Goal: Share content: Share content

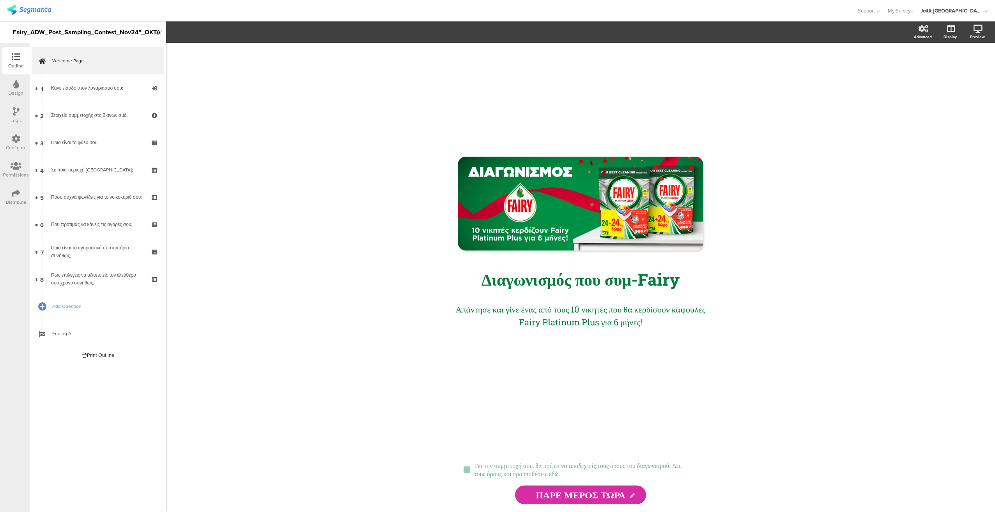
click at [22, 196] on div "Distribute" at bounding box center [15, 197] width 27 height 27
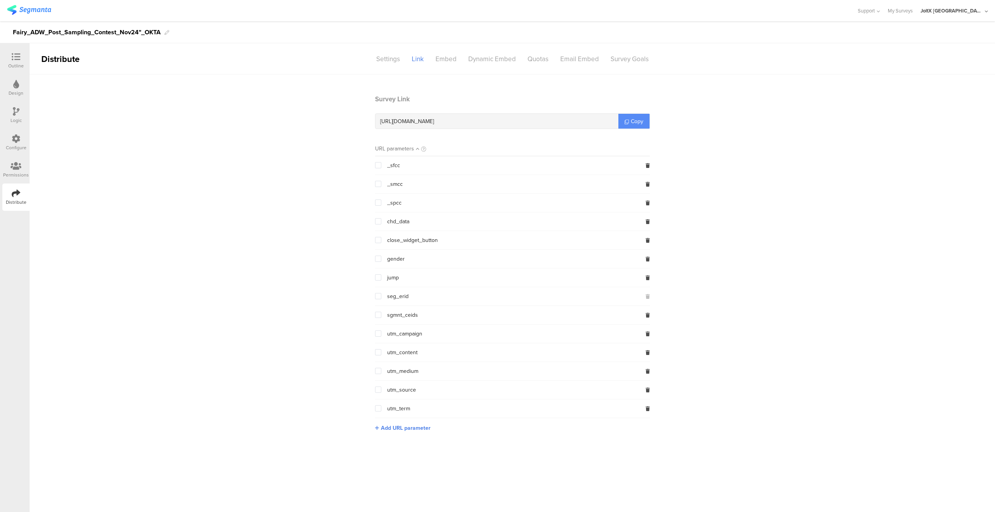
click at [632, 126] on link "Copy" at bounding box center [633, 121] width 31 height 15
click at [630, 115] on link "Copy" at bounding box center [633, 121] width 31 height 15
